Goal: Task Accomplishment & Management: Use online tool/utility

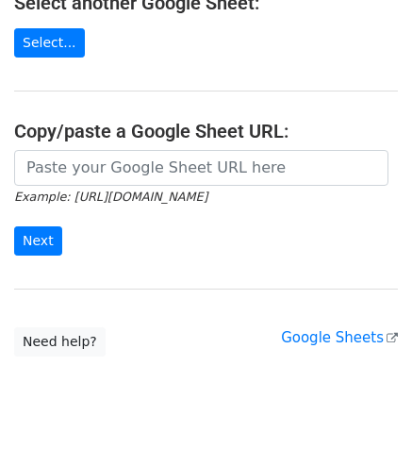
scroll to position [136, 0]
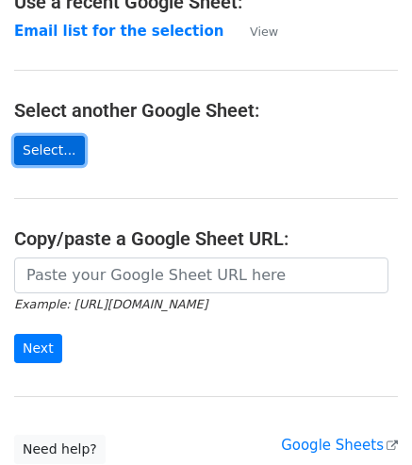
click at [45, 144] on link "Select..." at bounding box center [49, 150] width 71 height 29
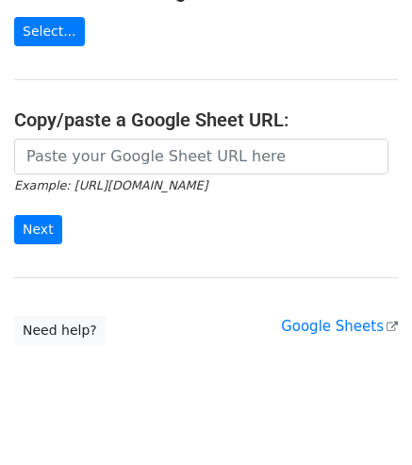
scroll to position [281, 0]
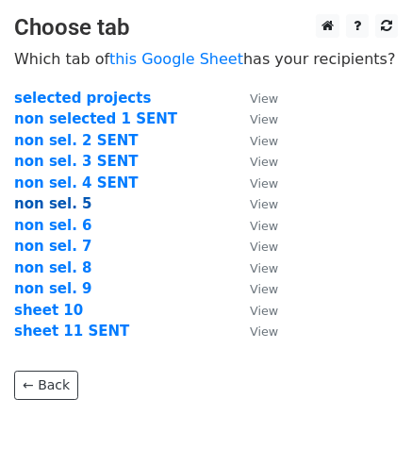
click at [55, 201] on strong "non sel. 5" at bounding box center [53, 203] width 78 height 17
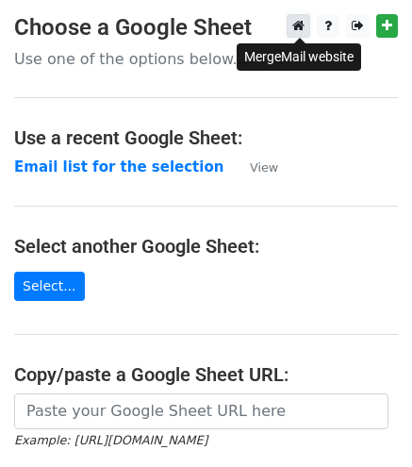
click at [302, 33] on link at bounding box center [299, 26] width 24 height 24
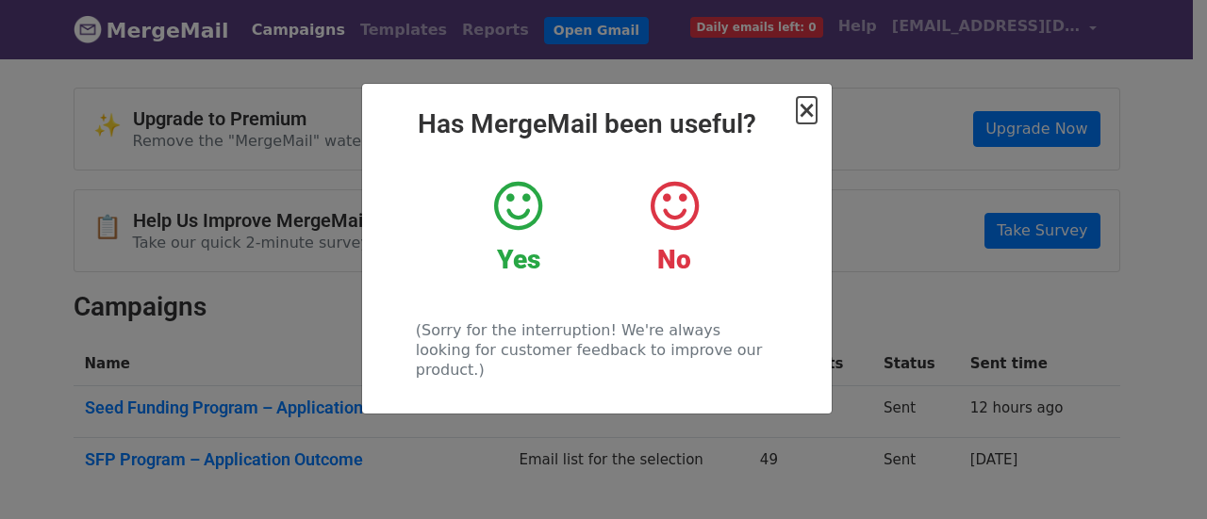
click at [804, 118] on span "×" at bounding box center [806, 110] width 19 height 26
